Goal: Find specific page/section: Find specific page/section

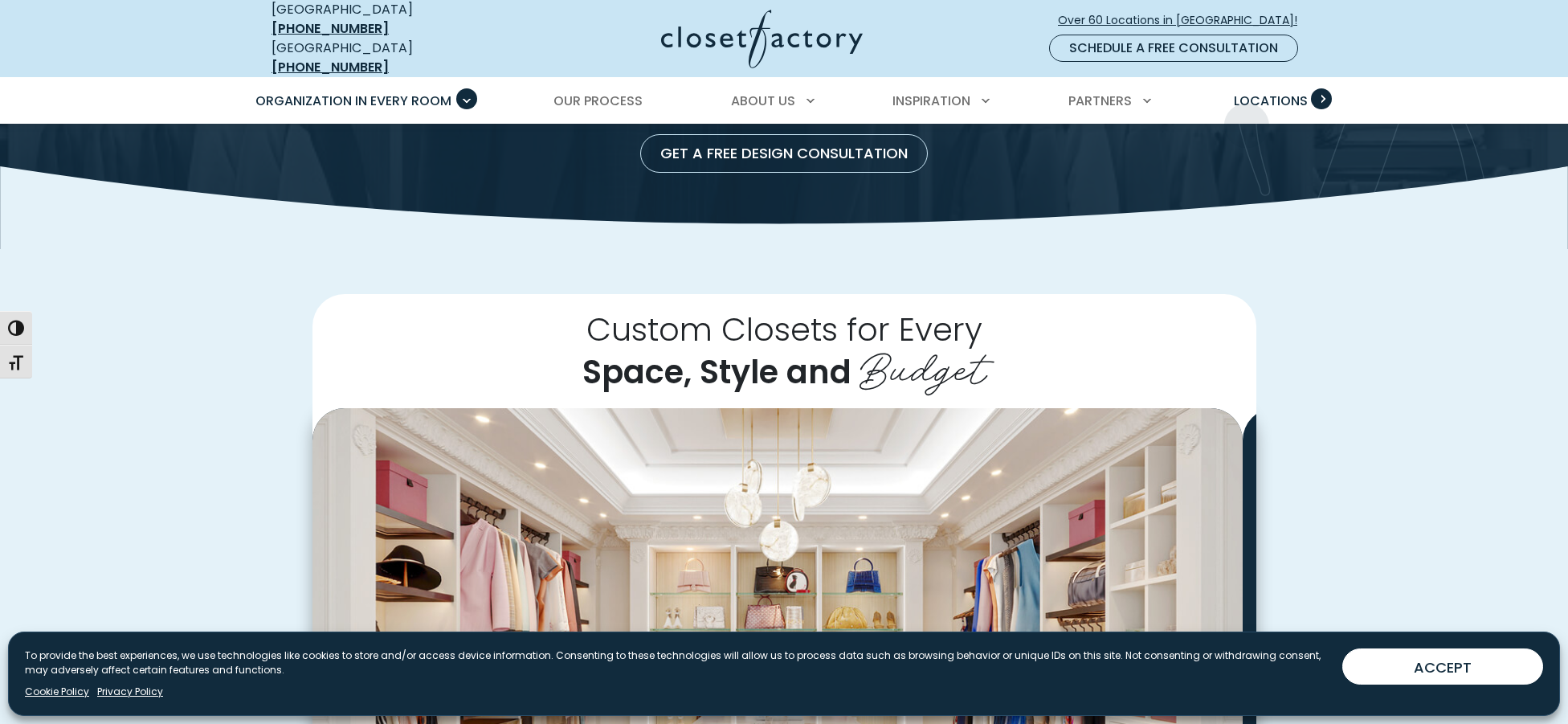
scroll to position [216, 0]
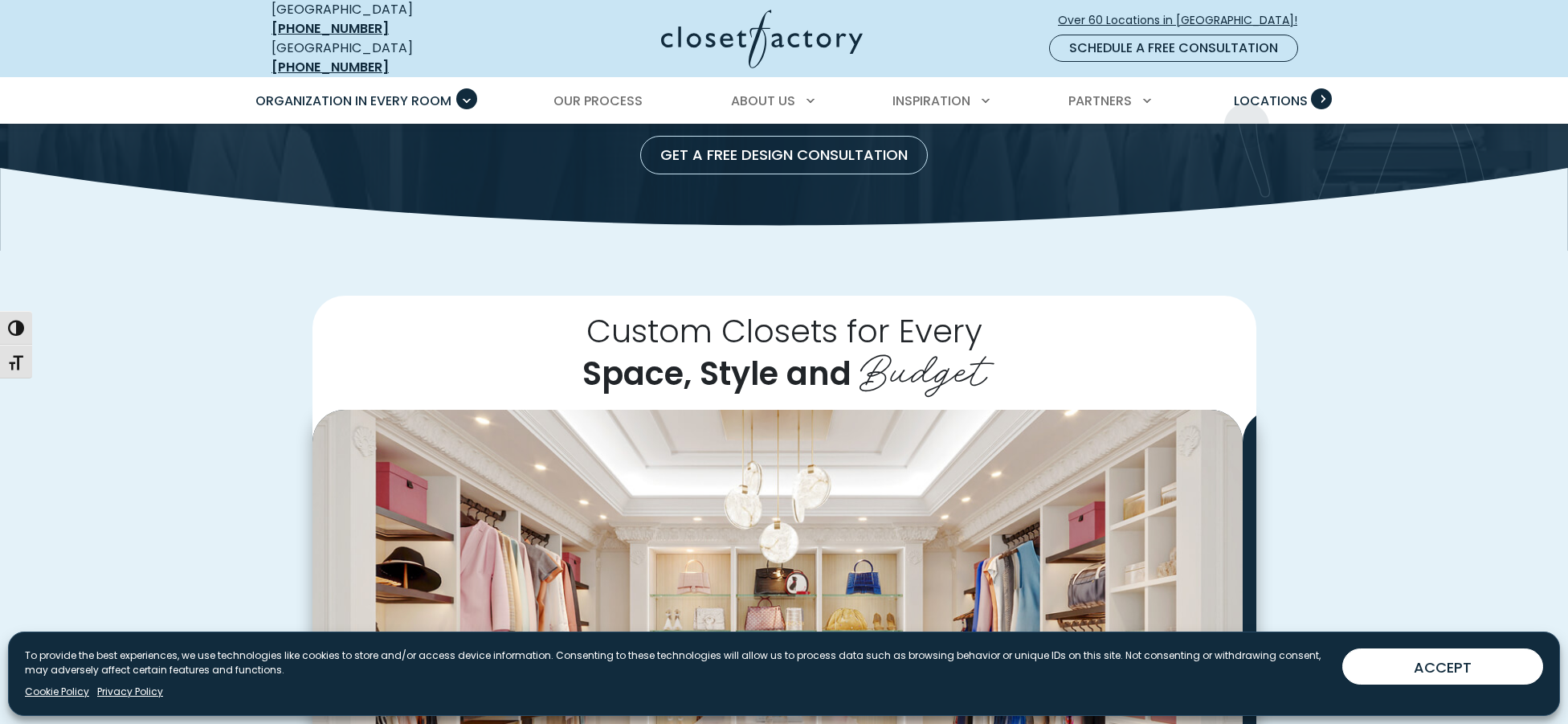
click at [1247, 110] on span "Locations" at bounding box center [1270, 101] width 74 height 19
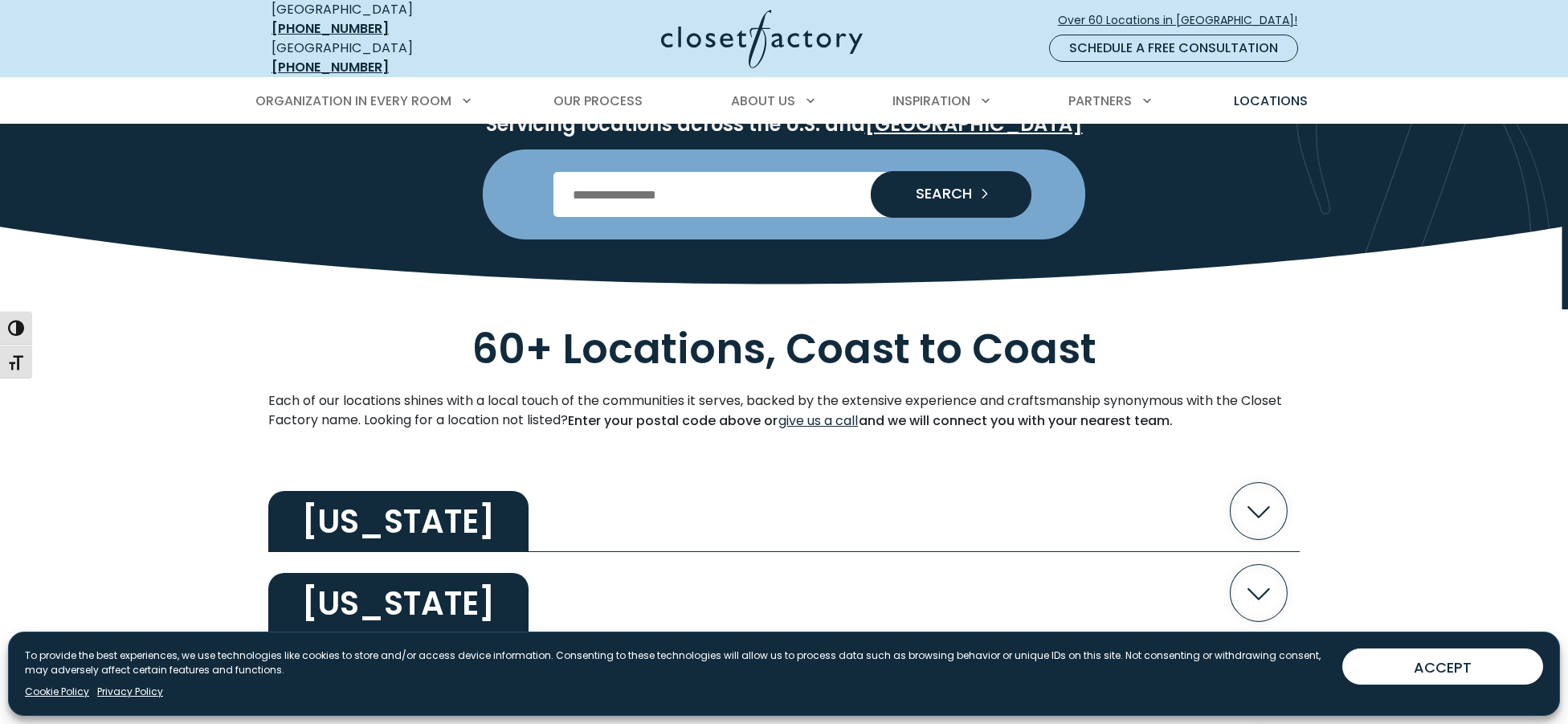
scroll to position [212, 0]
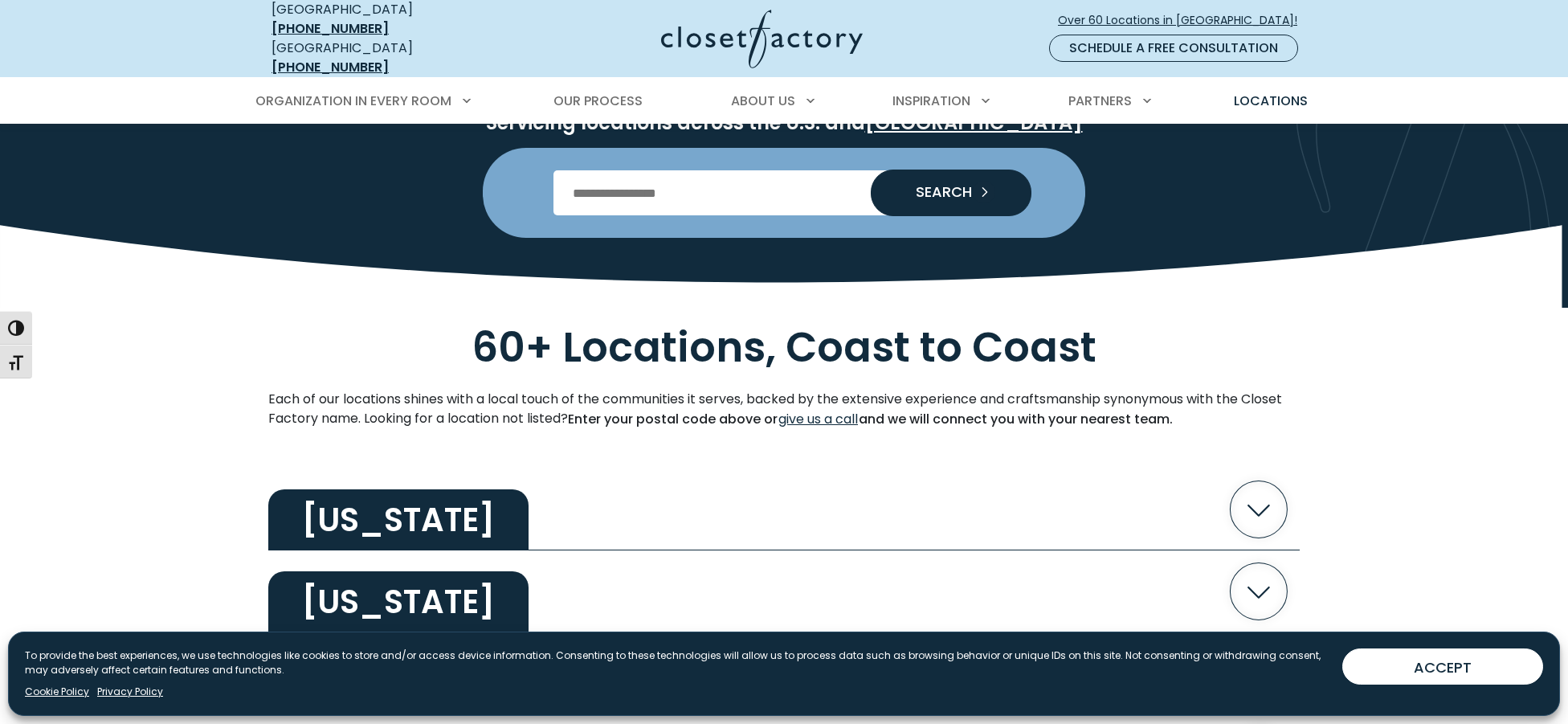
click at [764, 216] on input "Enter Postal Code" at bounding box center [784, 192] width 462 height 45
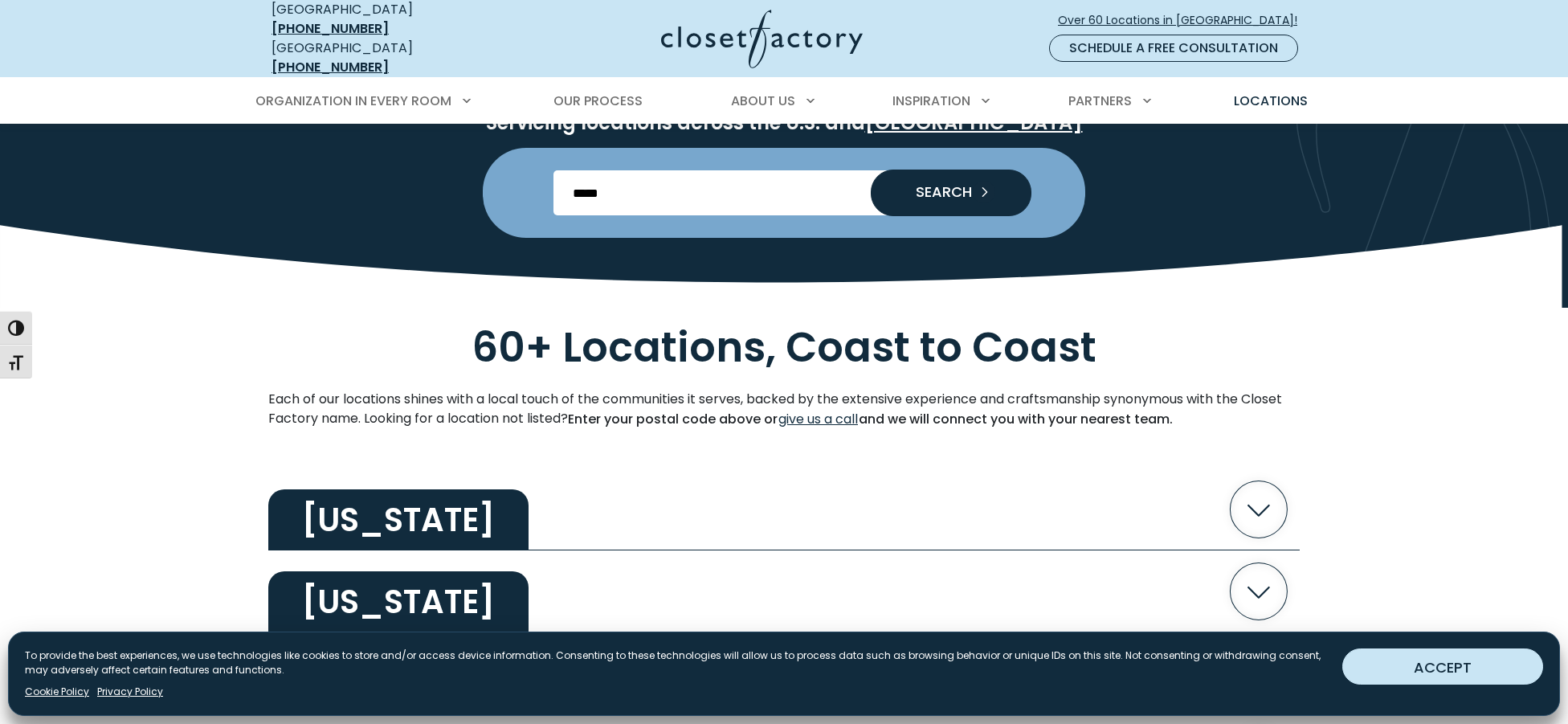
type input "*****"
click at [1444, 663] on button "ACCEPT" at bounding box center [1442, 666] width 201 height 36
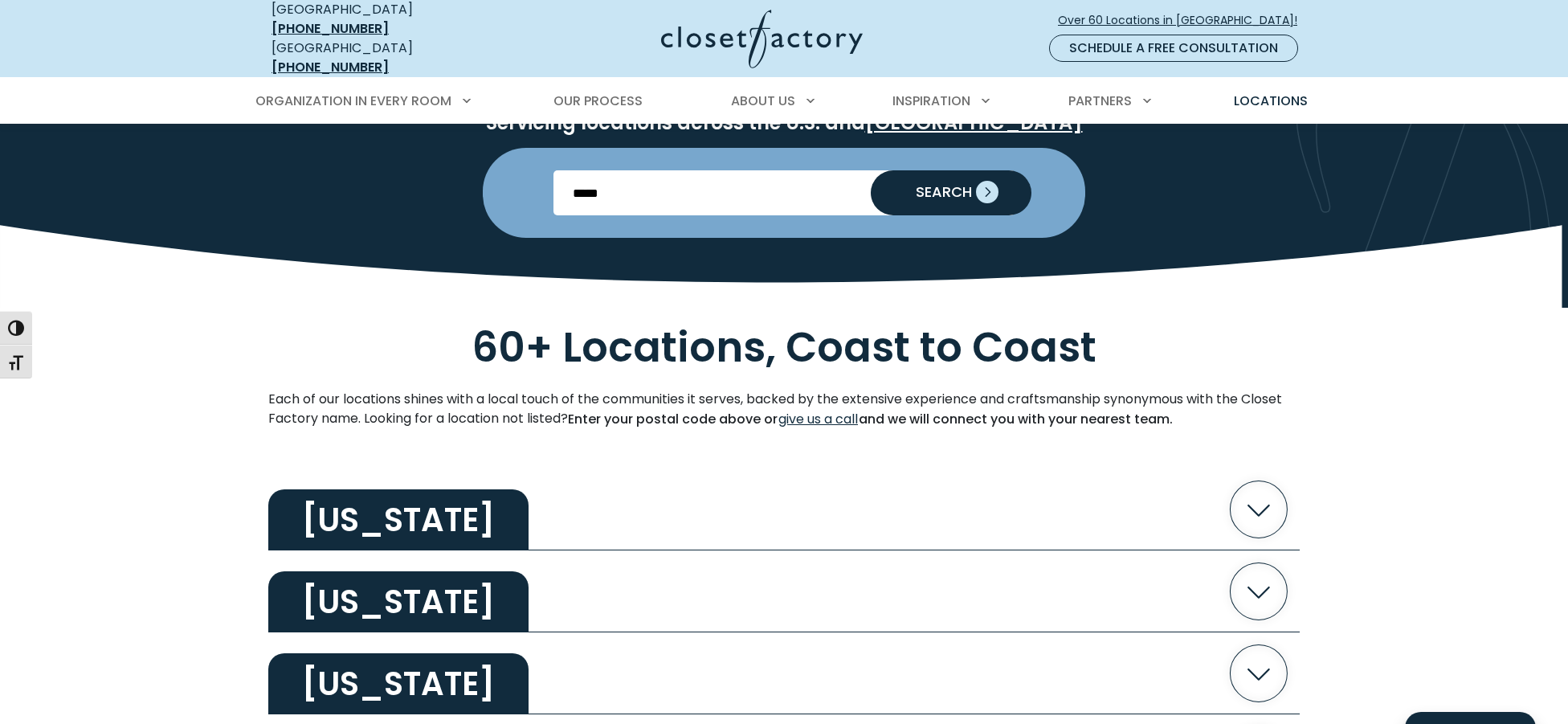
click at [941, 199] on span "SEARCH" at bounding box center [937, 192] width 69 height 15
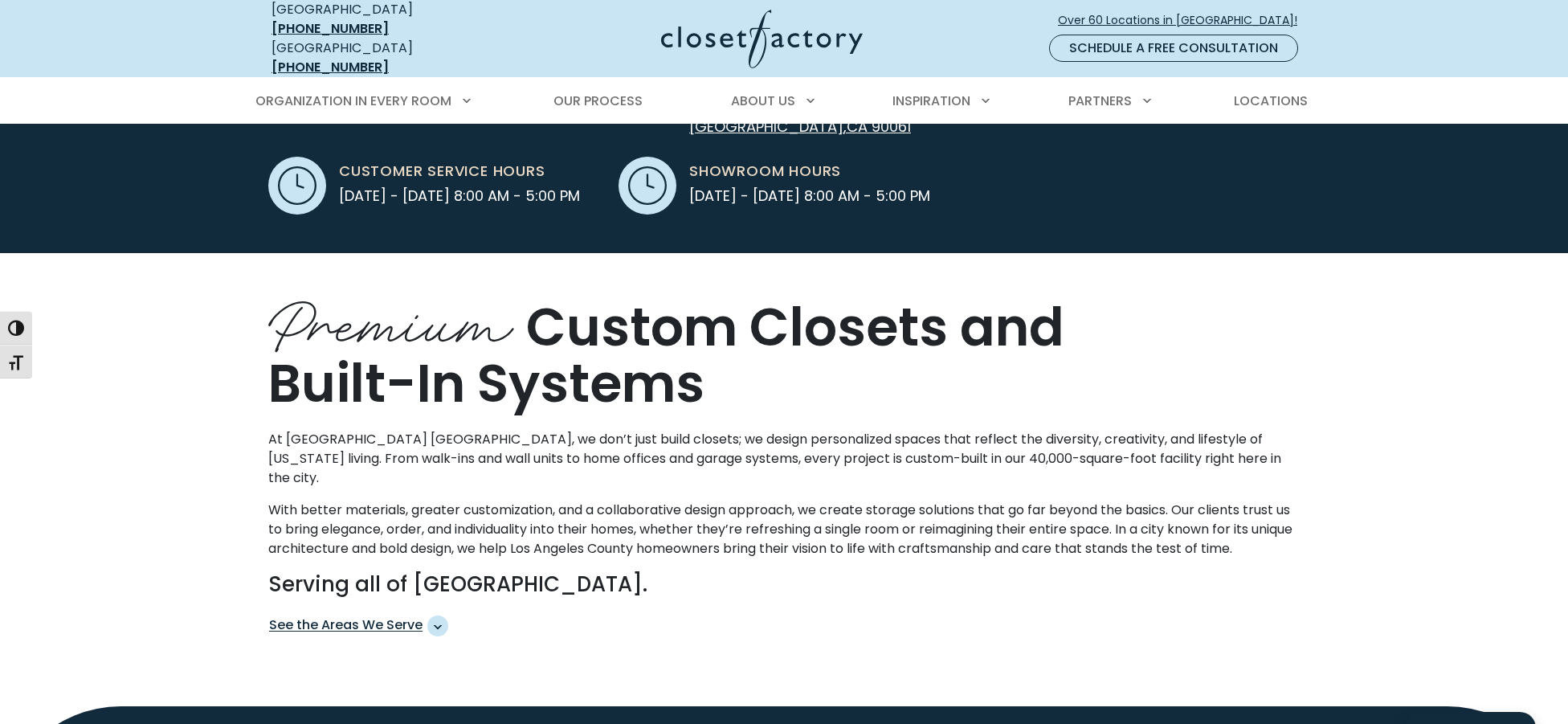
scroll to position [641, 0]
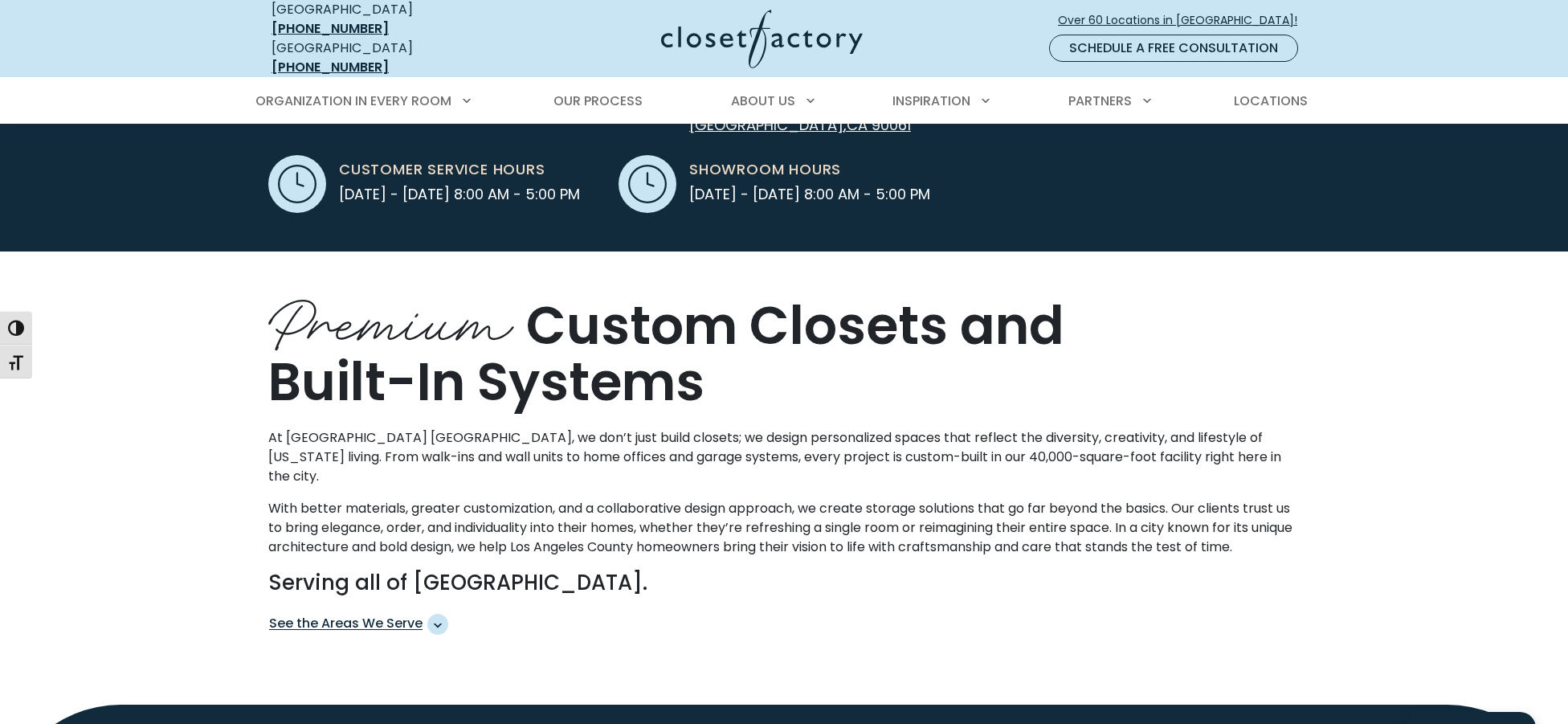
click at [1137, 92] on link "Tour Our Virtual Showroom" at bounding box center [1137, 81] width 195 height 20
